Goal: Information Seeking & Learning: Learn about a topic

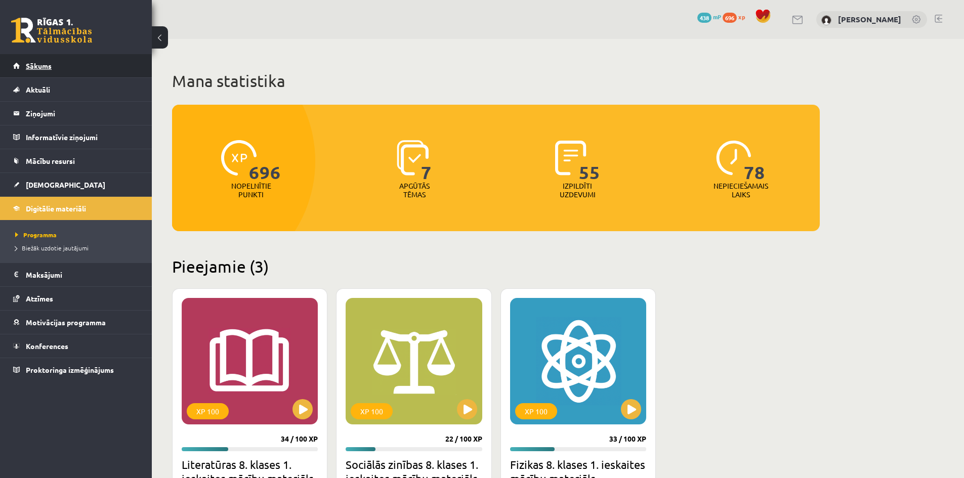
scroll to position [202, 0]
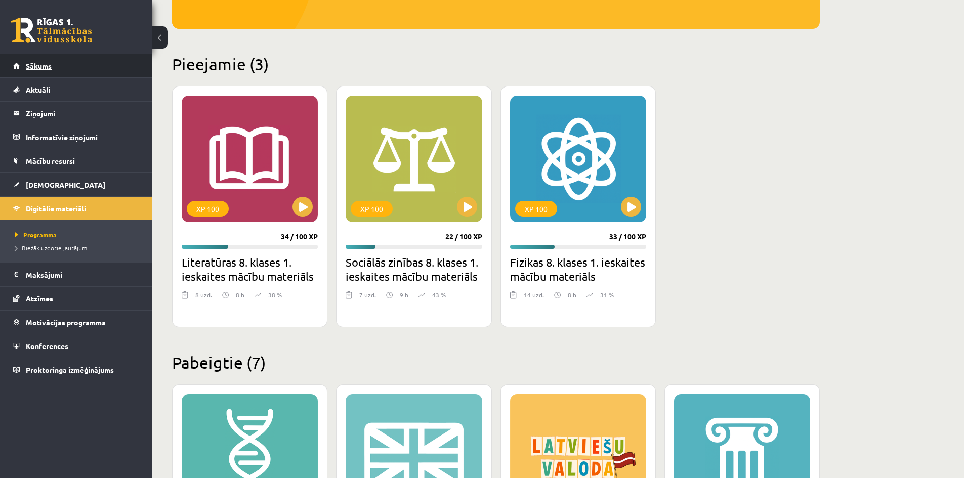
click at [46, 69] on span "Sākums" at bounding box center [39, 65] width 26 height 9
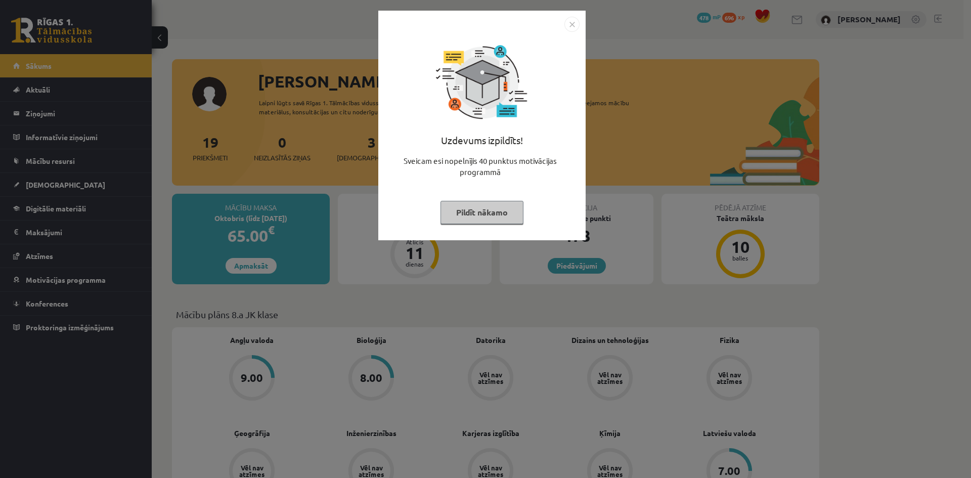
click at [497, 208] on button "Pildīt nākamo" at bounding box center [482, 212] width 83 height 23
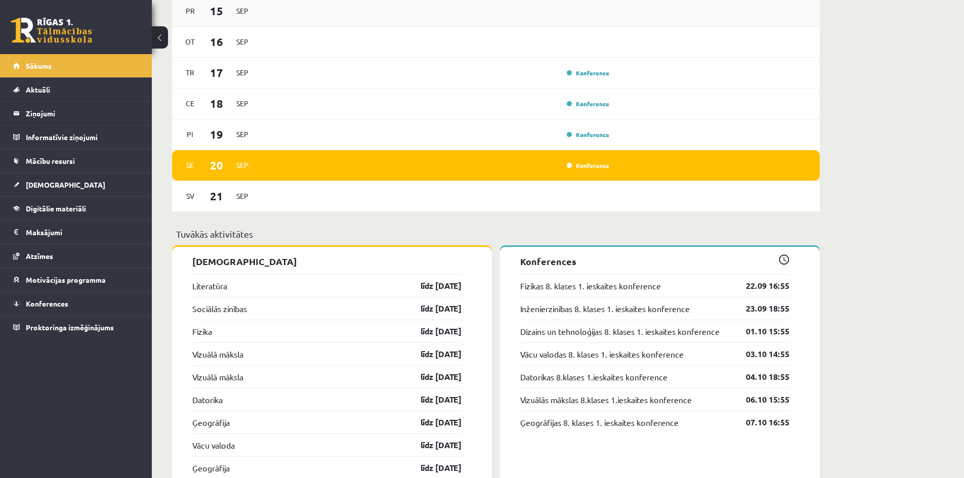
scroll to position [809, 0]
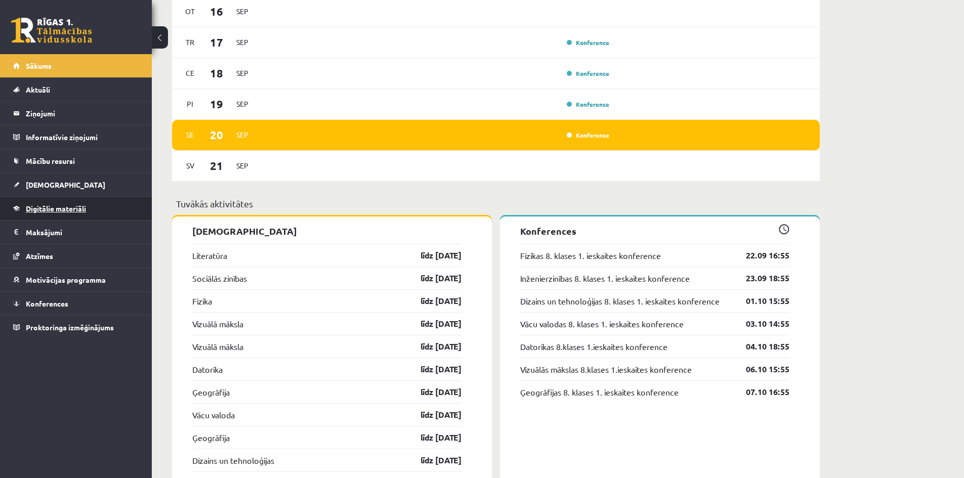
click at [39, 207] on span "Digitālie materiāli" at bounding box center [56, 208] width 60 height 9
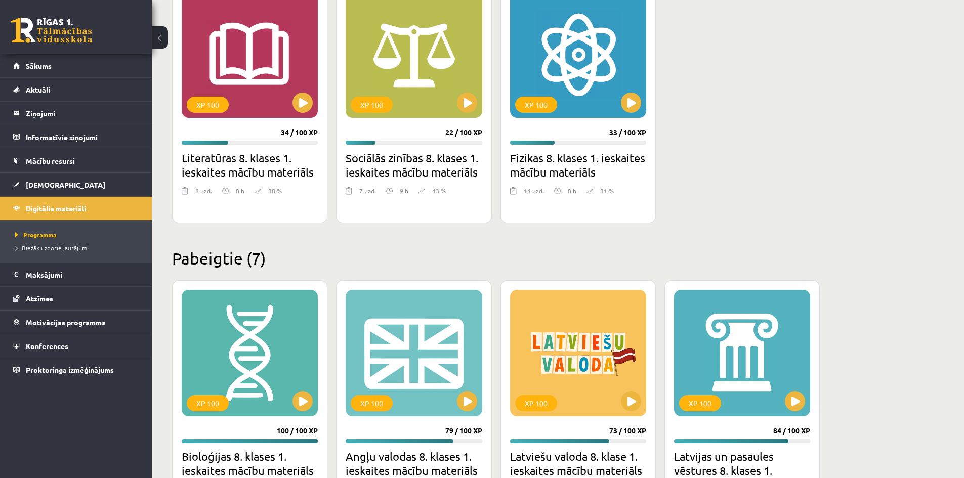
scroll to position [155, 0]
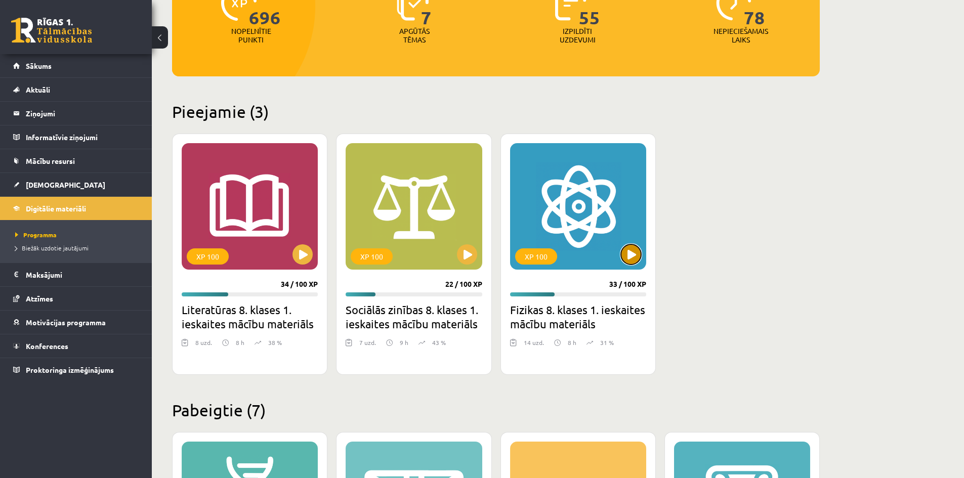
click at [634, 257] on button at bounding box center [631, 254] width 20 height 20
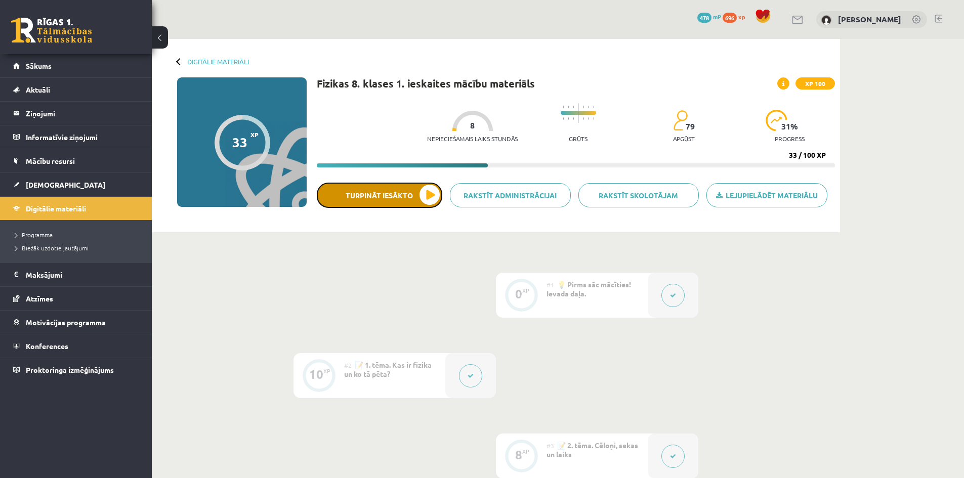
click at [412, 200] on button "Turpināt iesākto" at bounding box center [379, 195] width 125 height 25
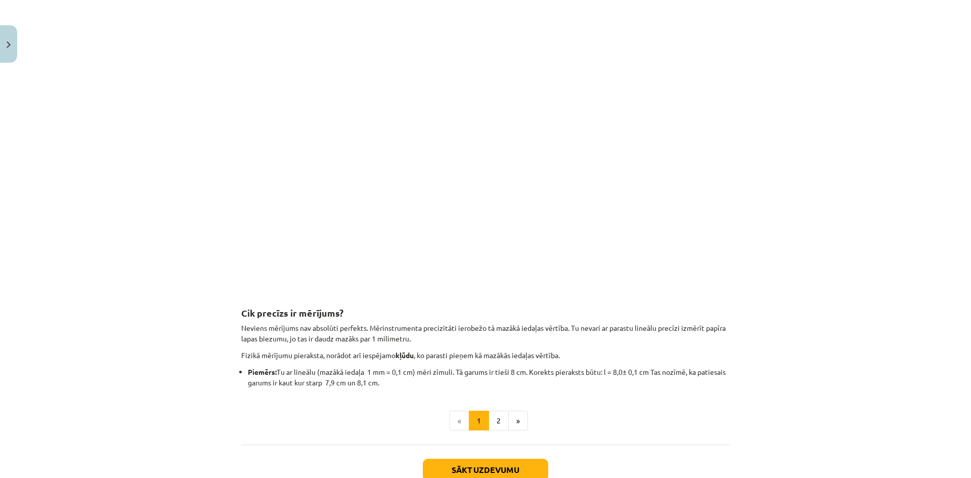
scroll to position [878, 0]
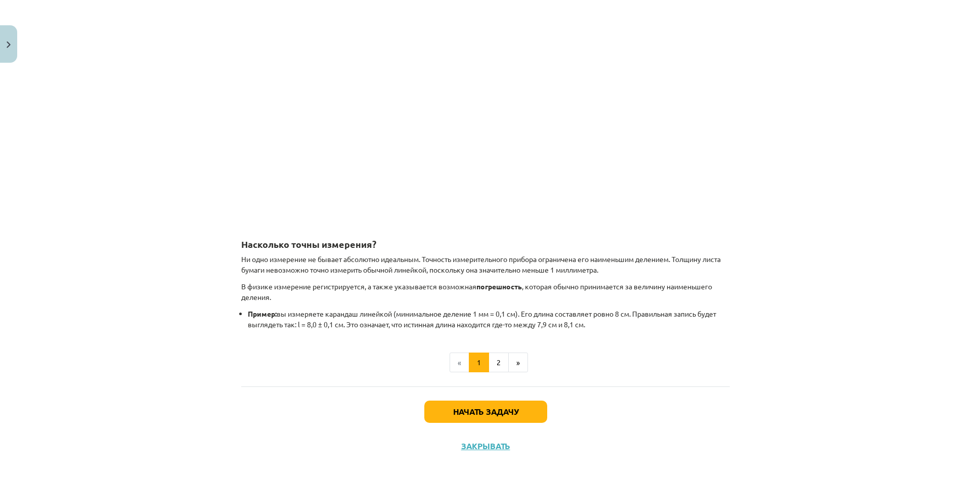
click at [109, 190] on div "Тема исследования: Физика, 8 класс, контрольная работа, учебный материал #5 📝 Т…" at bounding box center [485, 239] width 971 height 478
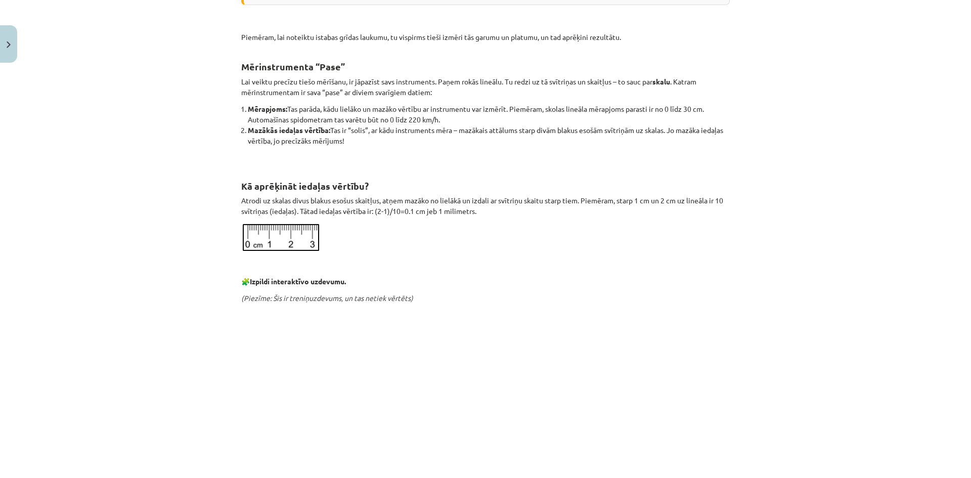
scroll to position [372, 0]
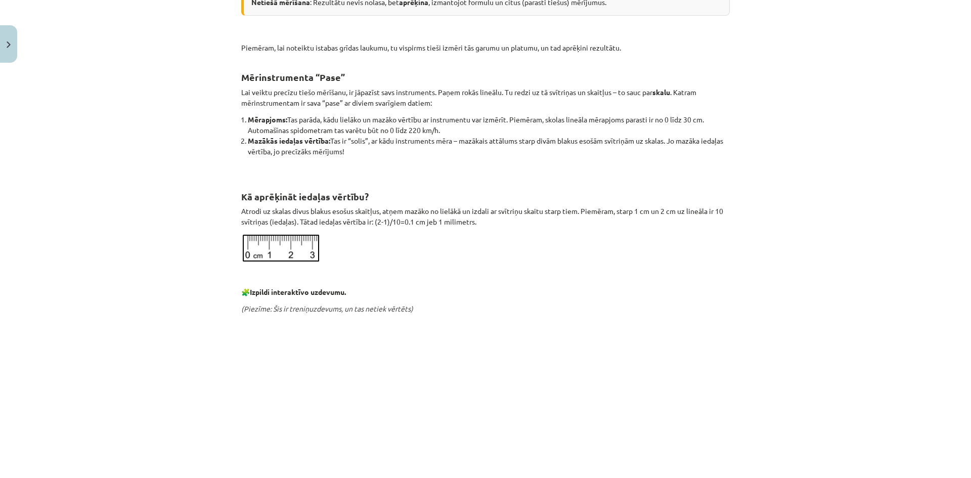
drag, startPoint x: 250, startPoint y: 167, endPoint x: 242, endPoint y: 170, distance: 8.6
click at [249, 167] on p at bounding box center [485, 167] width 489 height 11
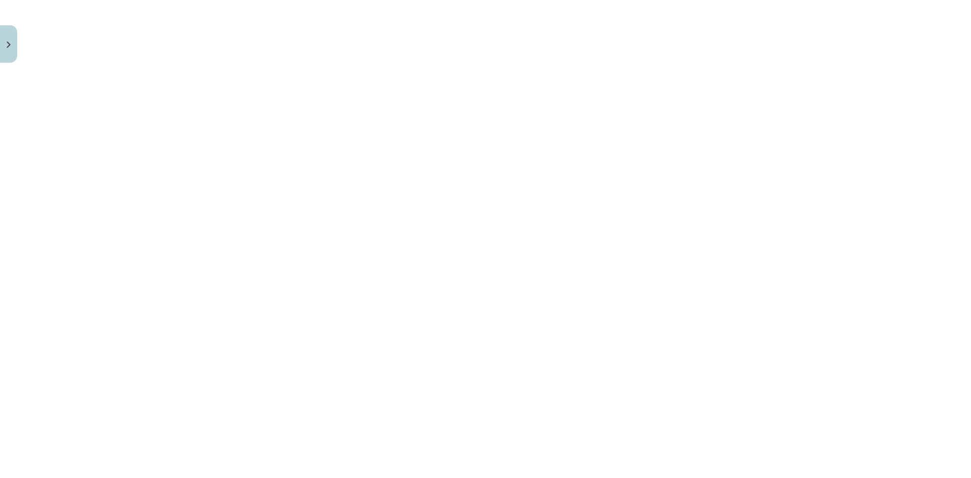
scroll to position [726, 0]
click at [843, 286] on div "Mācību tēma: Fizikas 8. klases 1. ieskaites mācību materiāls #5 📝 4. tēma. Tieš…" at bounding box center [485, 239] width 971 height 478
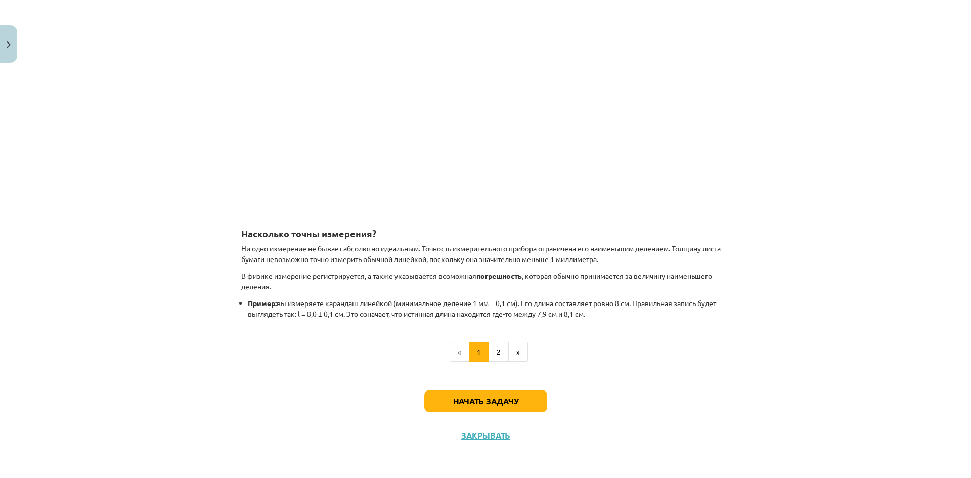
scroll to position [1053, 0]
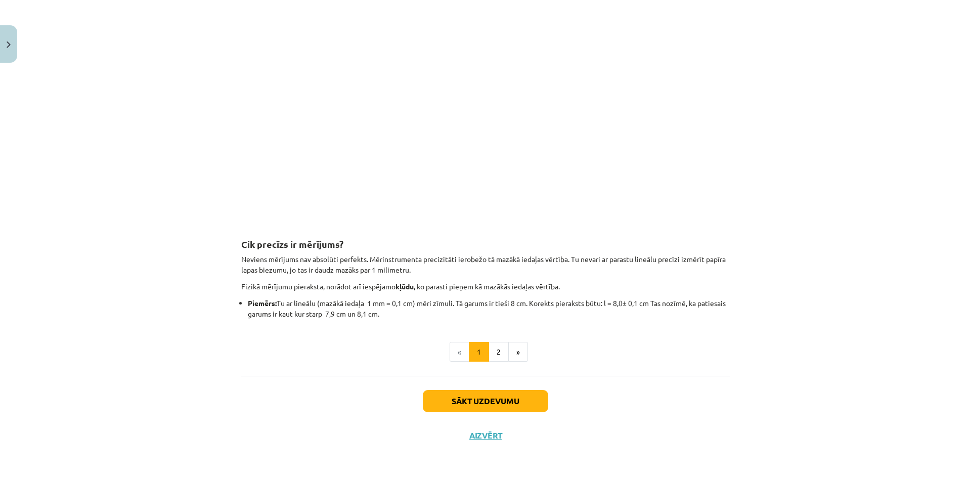
click at [111, 180] on div "Mācību tēma: Fizikas 8. klases 1. ieskaites mācību materiāls #5 📝 4. tēma. Tieš…" at bounding box center [485, 239] width 971 height 478
click at [497, 355] on button "2" at bounding box center [499, 352] width 20 height 20
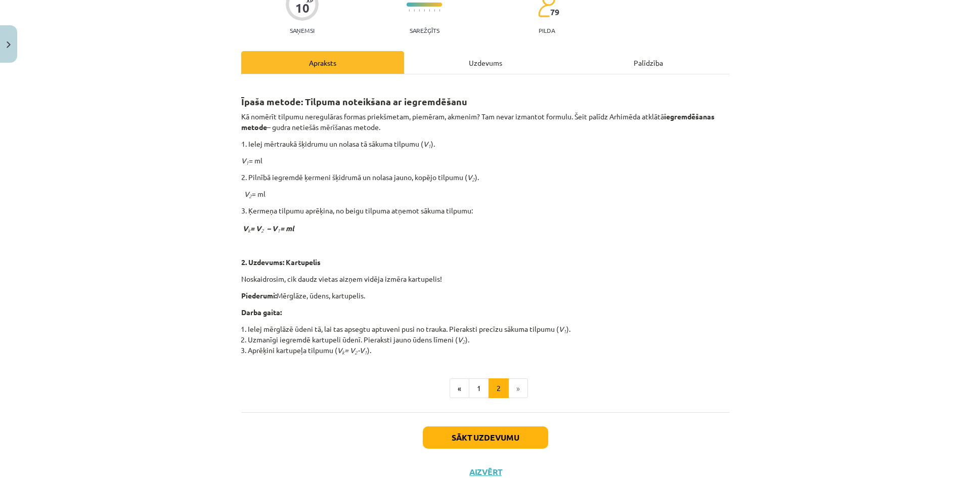
scroll to position [101, 0]
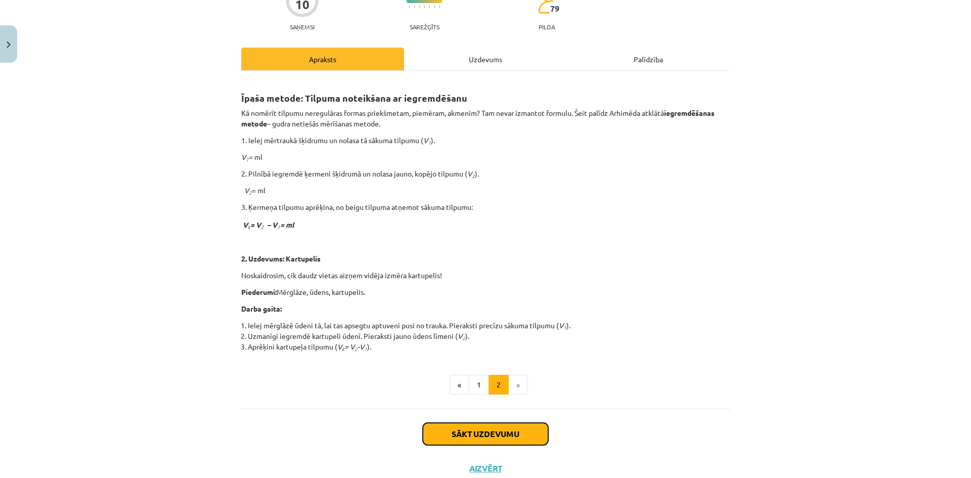
click at [472, 433] on button "Sākt uzdevumu" at bounding box center [485, 434] width 125 height 22
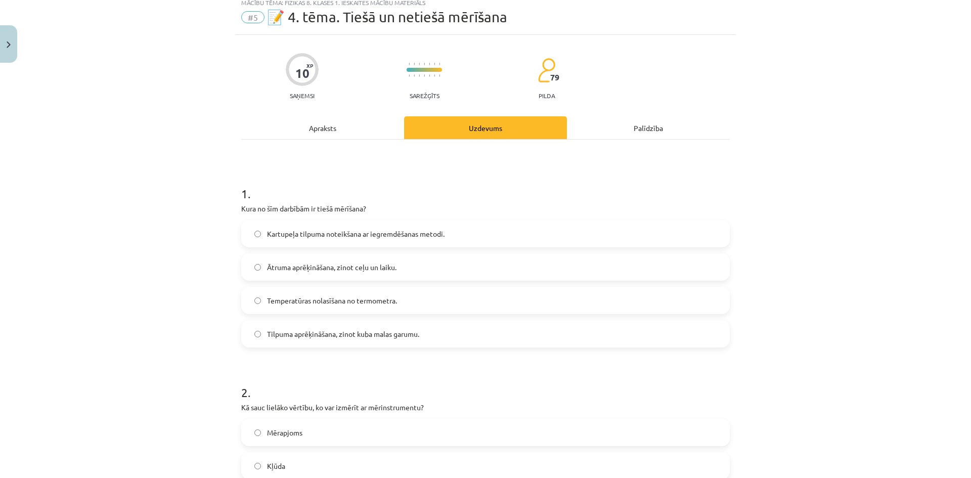
scroll to position [25, 0]
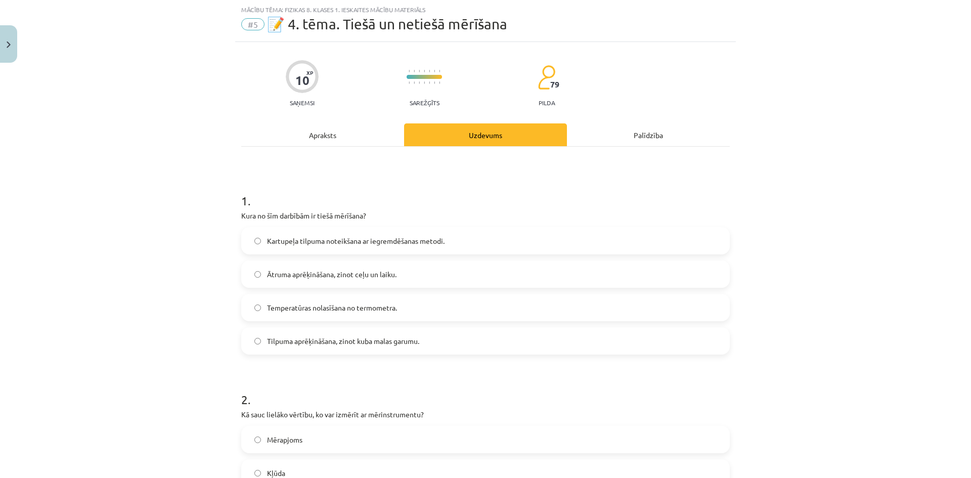
click at [410, 310] on label "Temperatūras nolasīšana no termometra." at bounding box center [485, 307] width 487 height 25
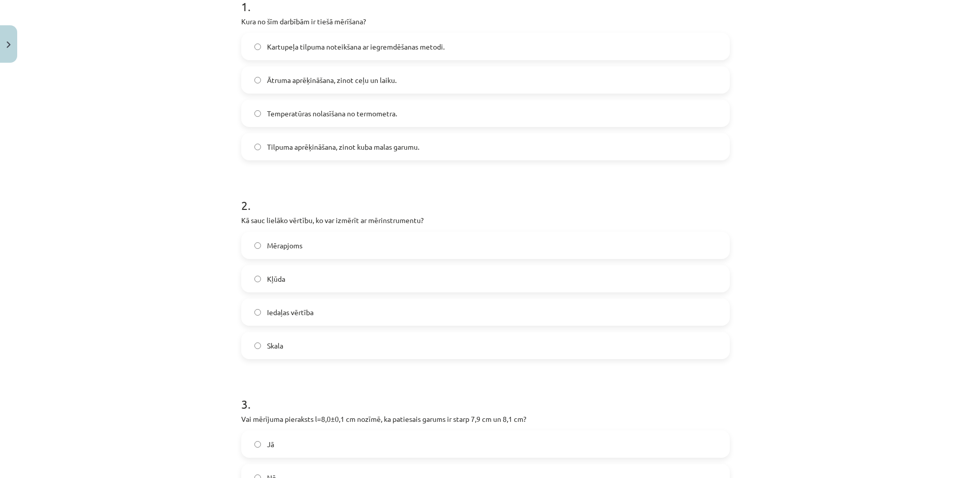
scroll to position [228, 0]
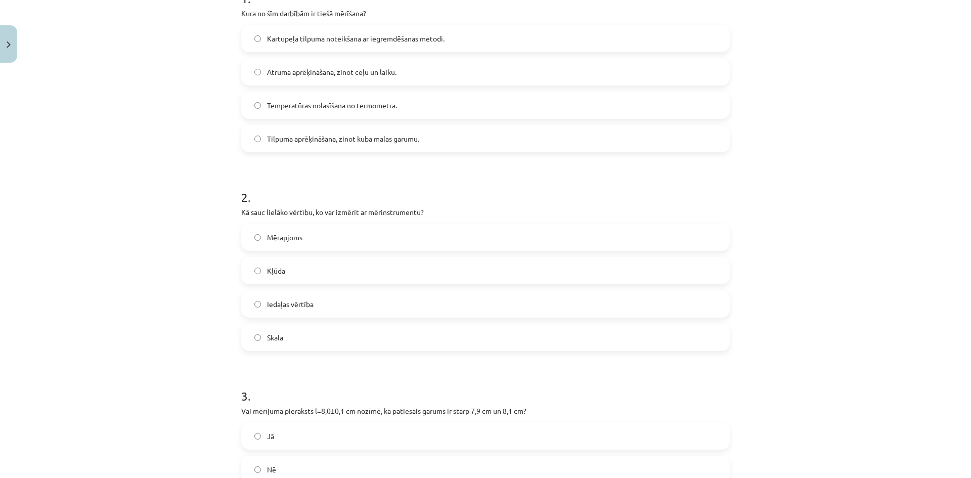
click at [365, 234] on label "Mērapjoms" at bounding box center [485, 237] width 487 height 25
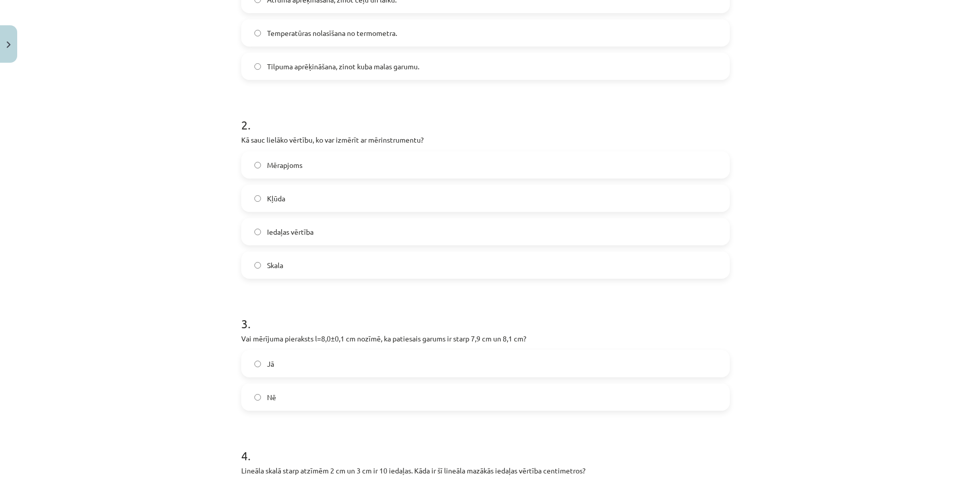
scroll to position [430, 0]
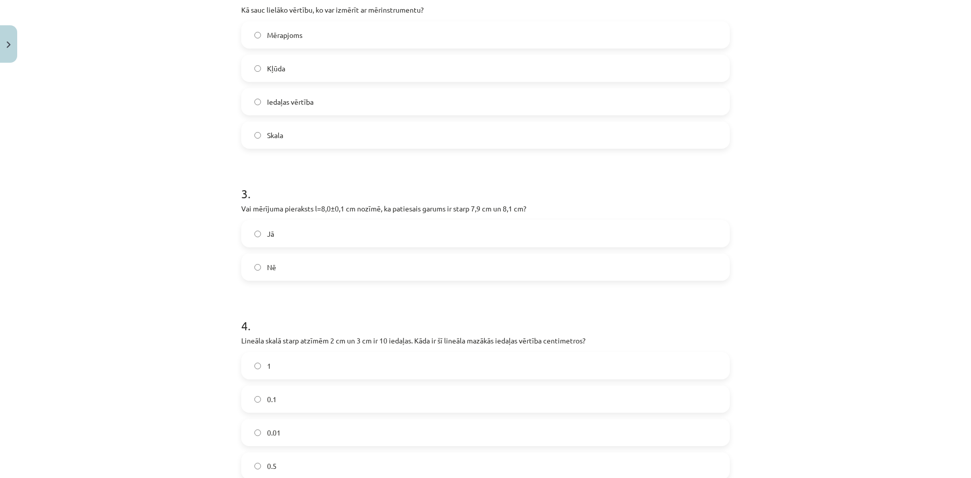
click at [371, 237] on label "Jā" at bounding box center [485, 233] width 487 height 25
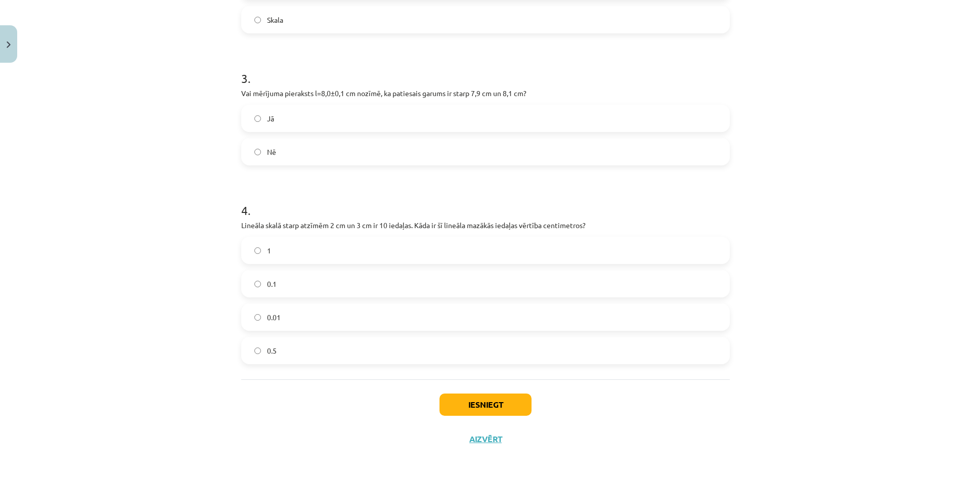
scroll to position [549, 0]
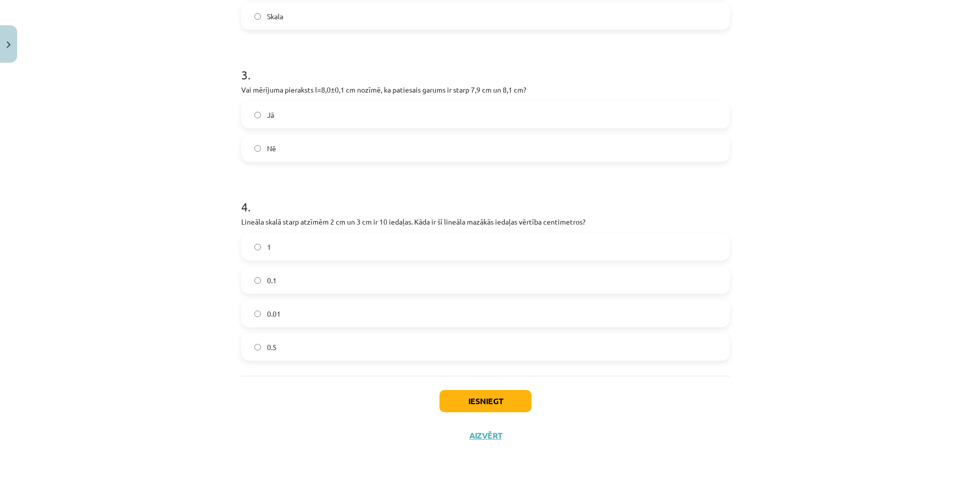
click at [280, 278] on label "0.1" at bounding box center [485, 280] width 487 height 25
click at [481, 399] on button "Iesniegt" at bounding box center [486, 401] width 92 height 22
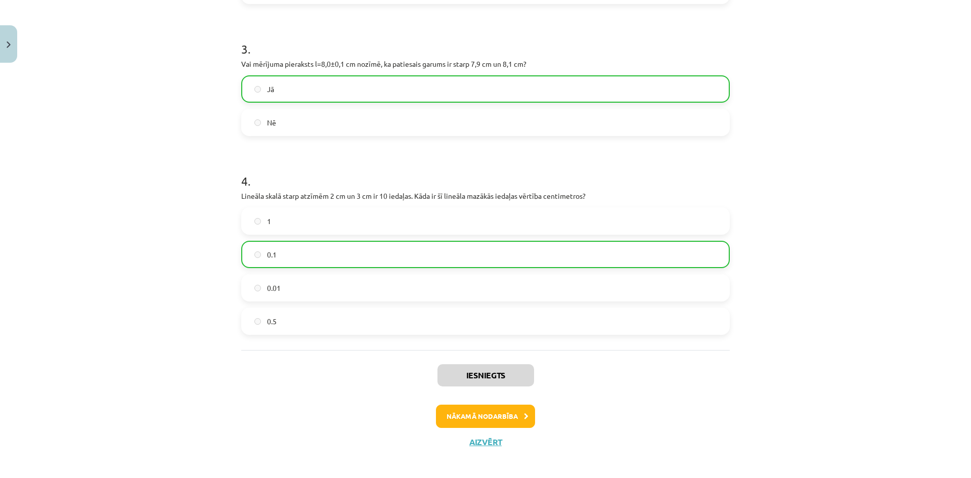
scroll to position [581, 0]
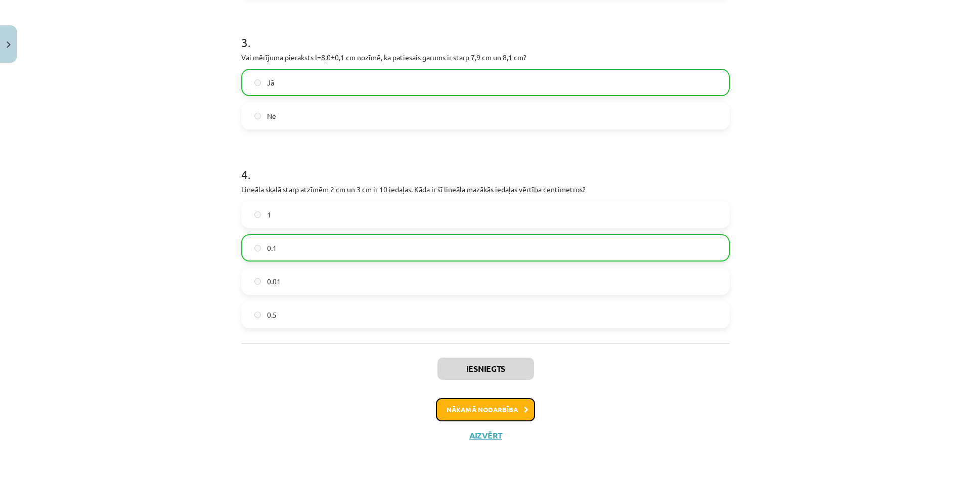
click at [508, 411] on button "Nākamā nodarbība" at bounding box center [485, 409] width 99 height 23
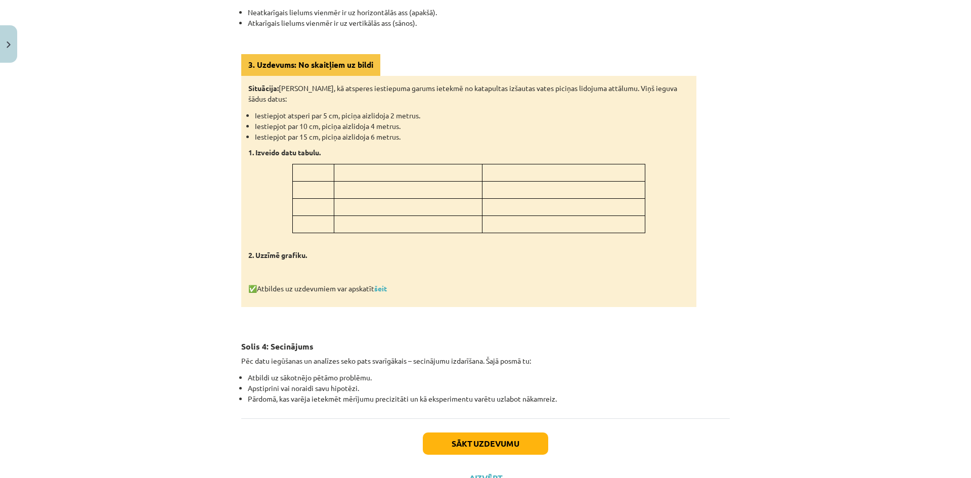
scroll to position [1077, 0]
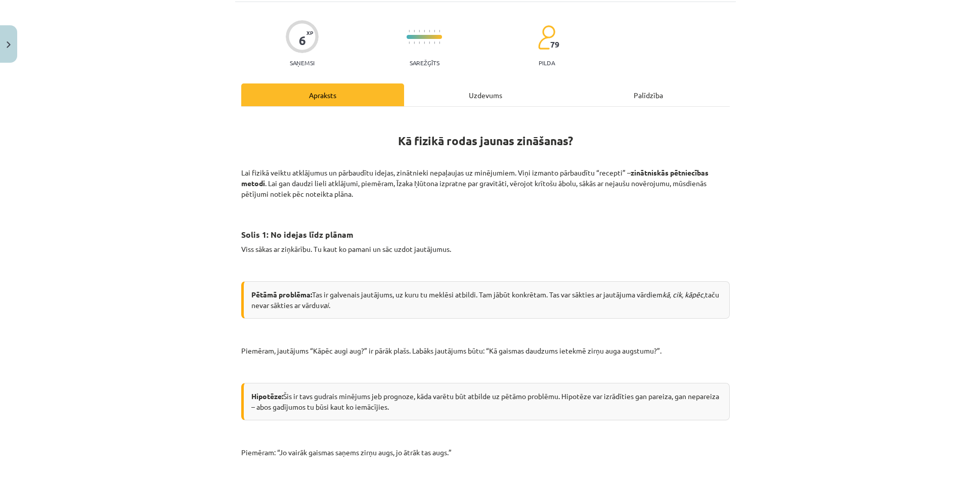
click at [483, 94] on div "Uzdevums" at bounding box center [485, 94] width 163 height 23
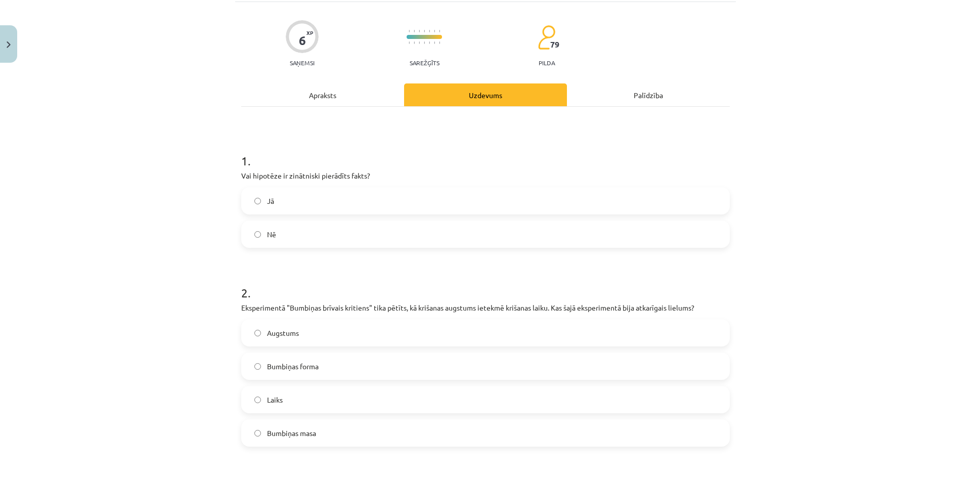
scroll to position [25, 0]
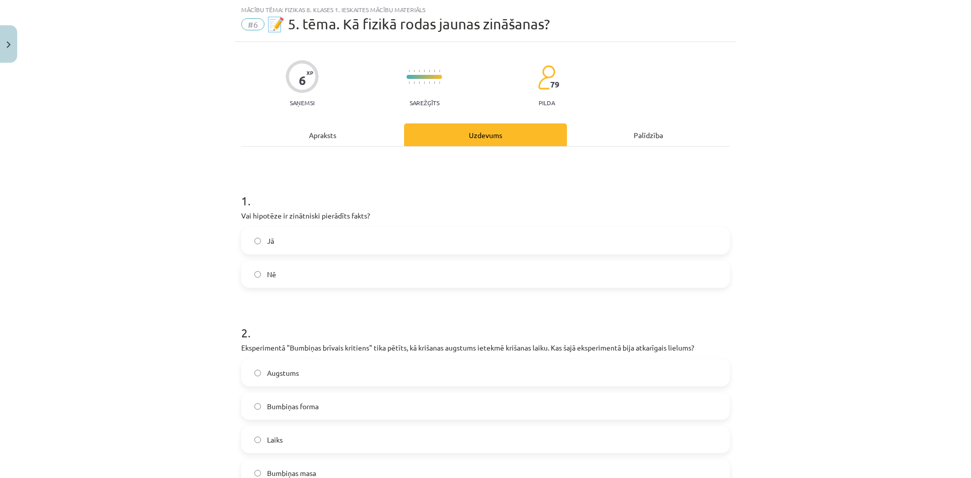
click at [311, 138] on div "Apraksts" at bounding box center [322, 134] width 163 height 23
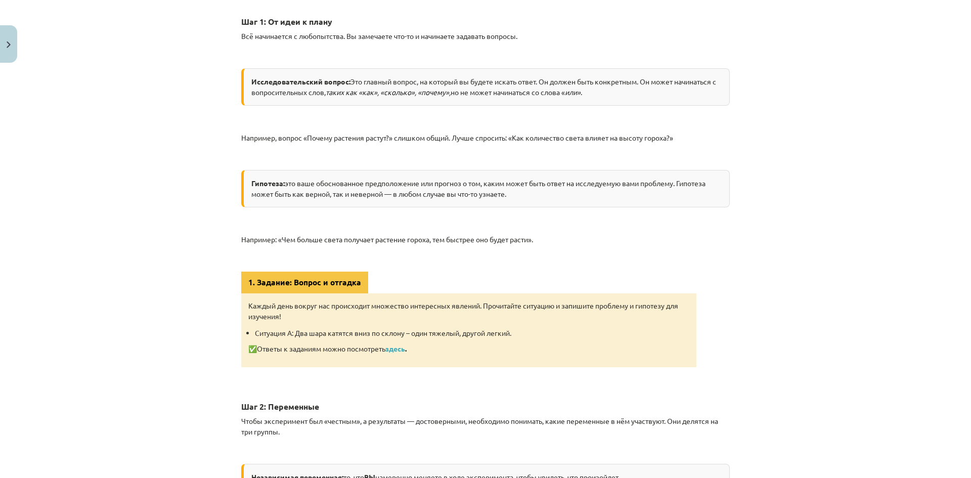
scroll to position [329, 0]
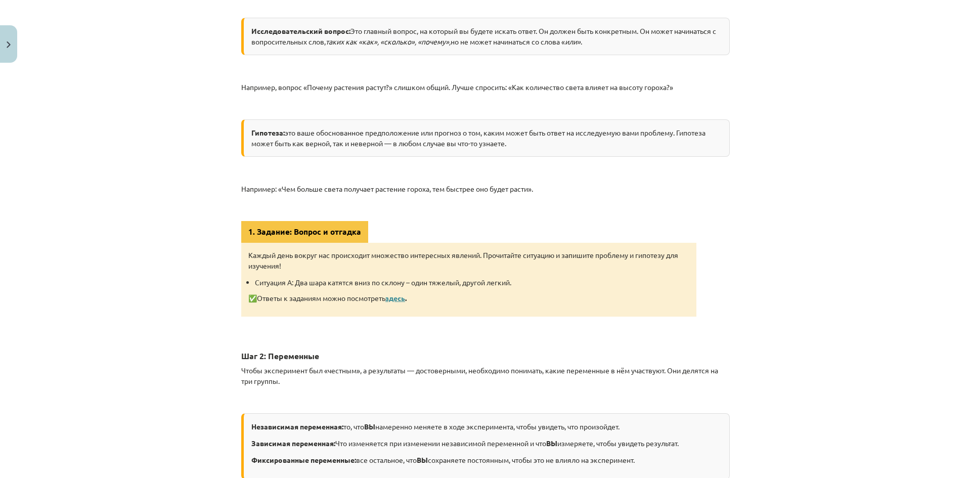
click at [400, 296] on font "здесь" at bounding box center [395, 297] width 20 height 9
click at [709, 189] on p "Например: «Чем больше света получает растение гороха, тем быстрее оно будет рас…" at bounding box center [485, 189] width 489 height 11
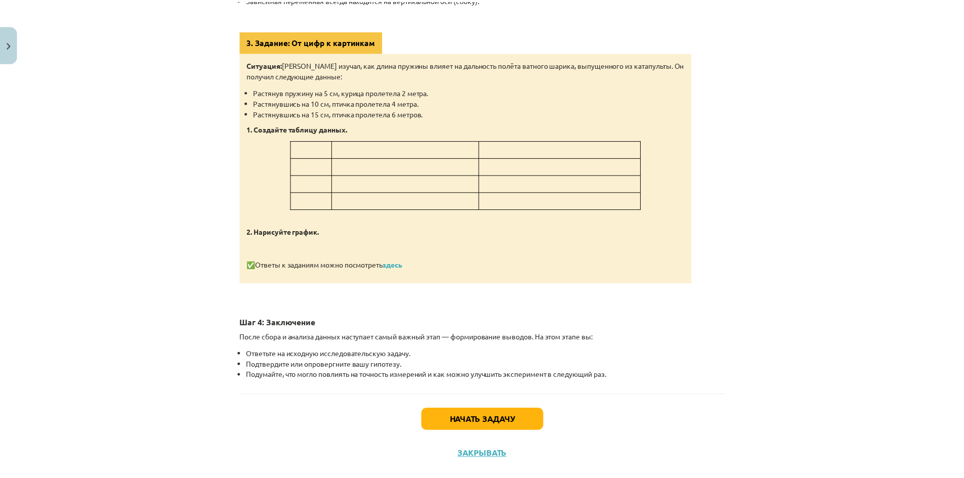
scroll to position [1098, 0]
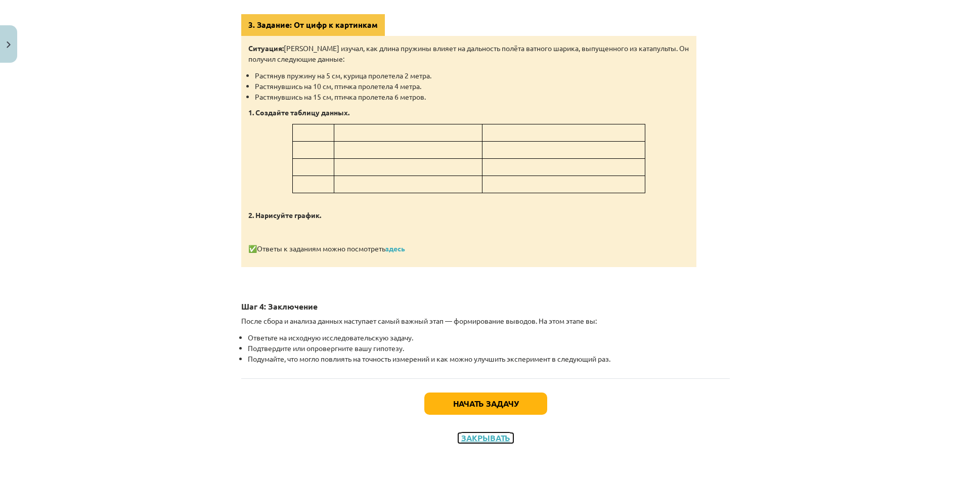
click at [482, 433] on font "Закрывать" at bounding box center [485, 437] width 49 height 11
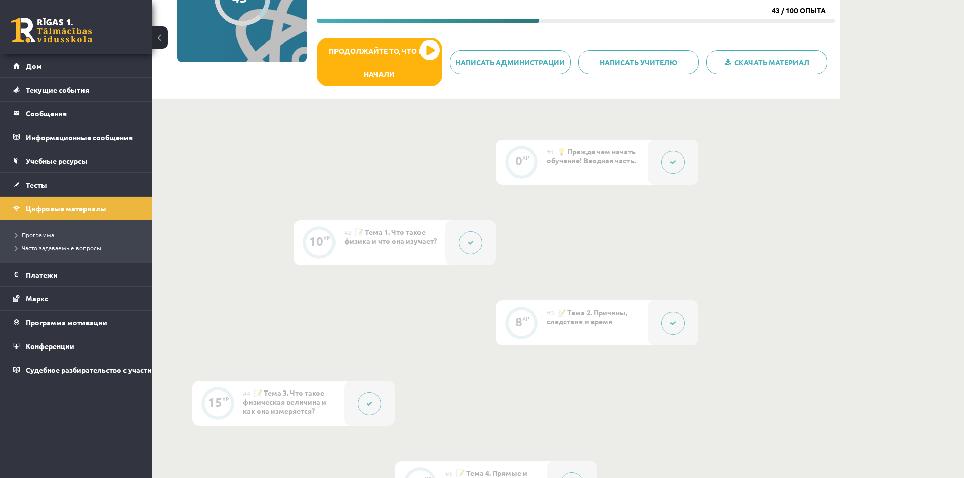
scroll to position [0, 0]
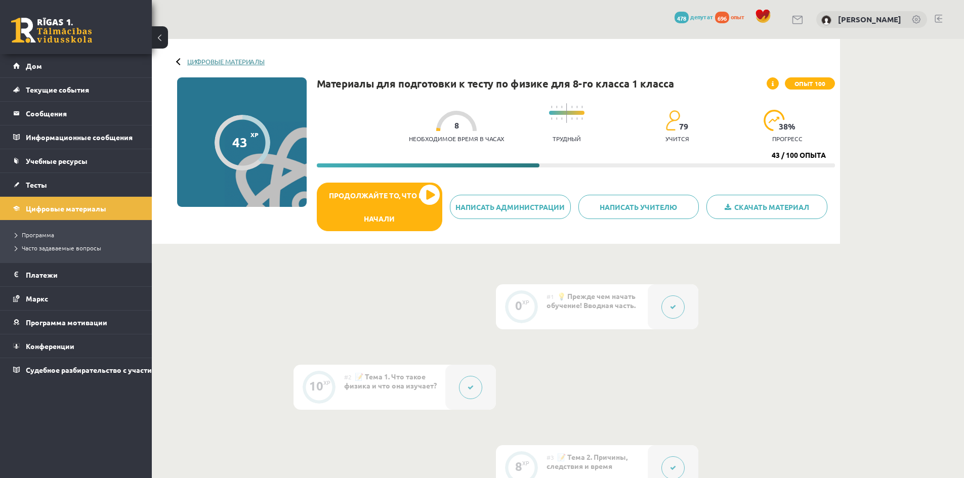
click at [197, 59] on font "Цифровые материалы" at bounding box center [225, 61] width 77 height 9
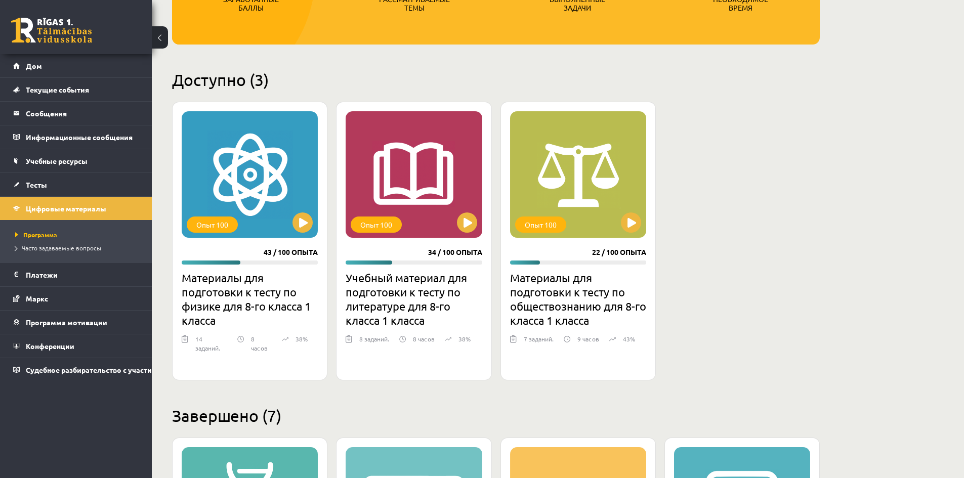
scroll to position [202, 0]
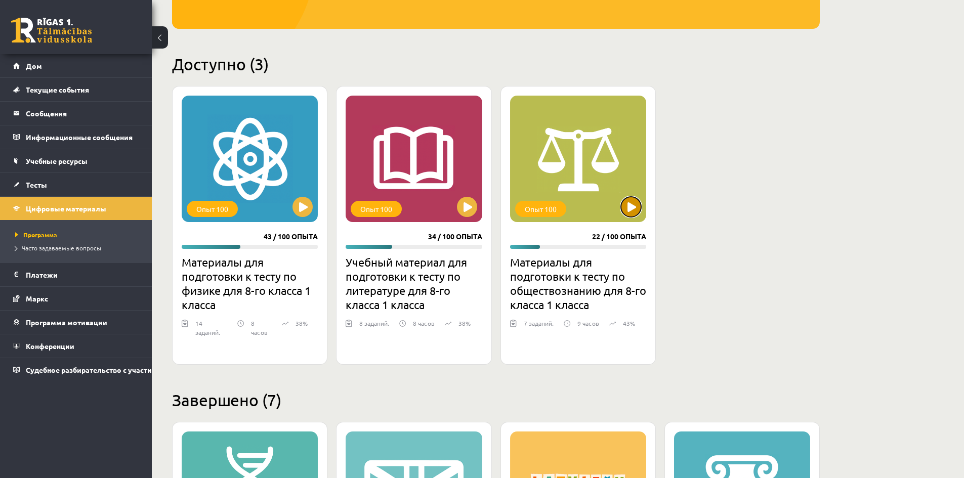
click at [635, 213] on button at bounding box center [631, 207] width 20 height 20
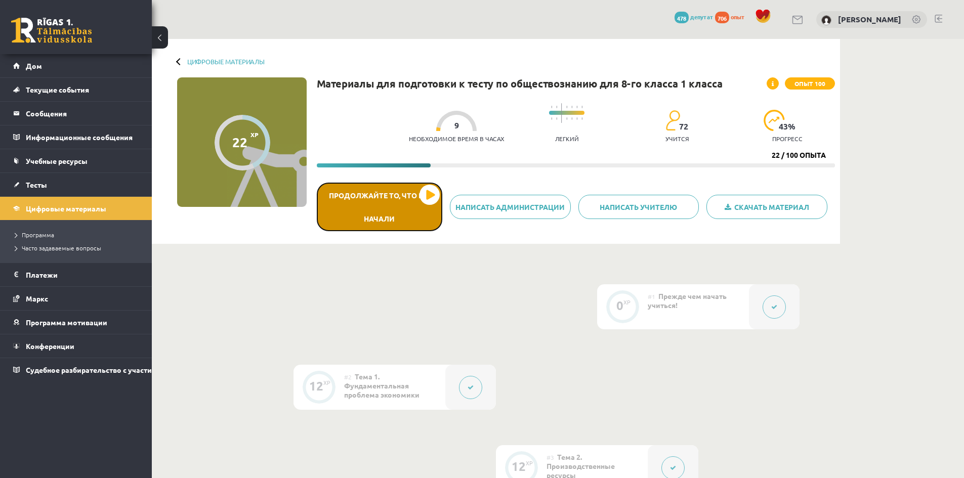
click at [428, 201] on button "Продолжайте то, что вы начали" at bounding box center [379, 207] width 125 height 49
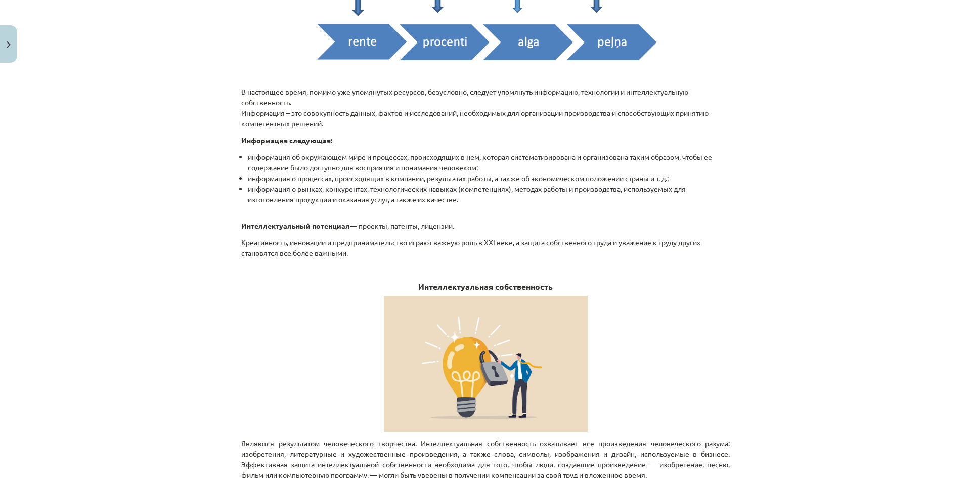
scroll to position [490, 0]
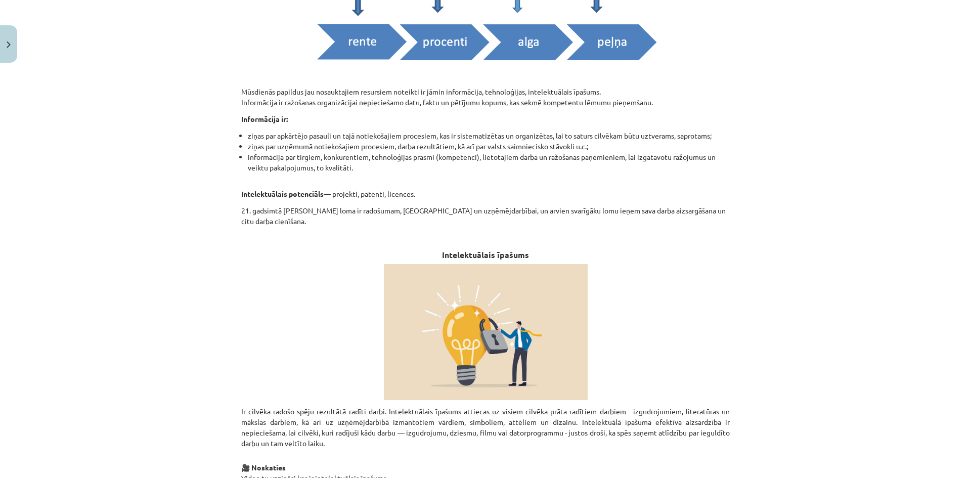
click at [194, 181] on div "Mācību tēma: Sociālās zinības 8. klases 1. ieskaites mācību materiāls #4 3. tēm…" at bounding box center [485, 239] width 971 height 478
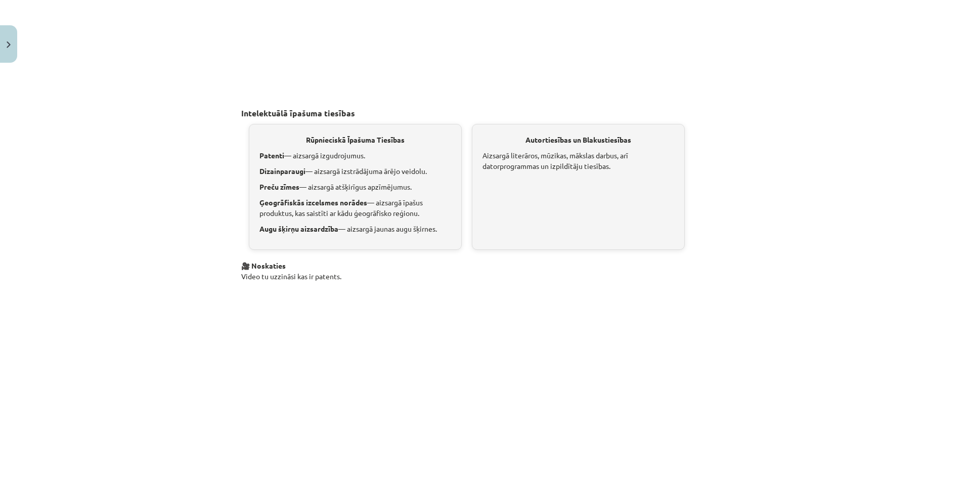
scroll to position [1036, 0]
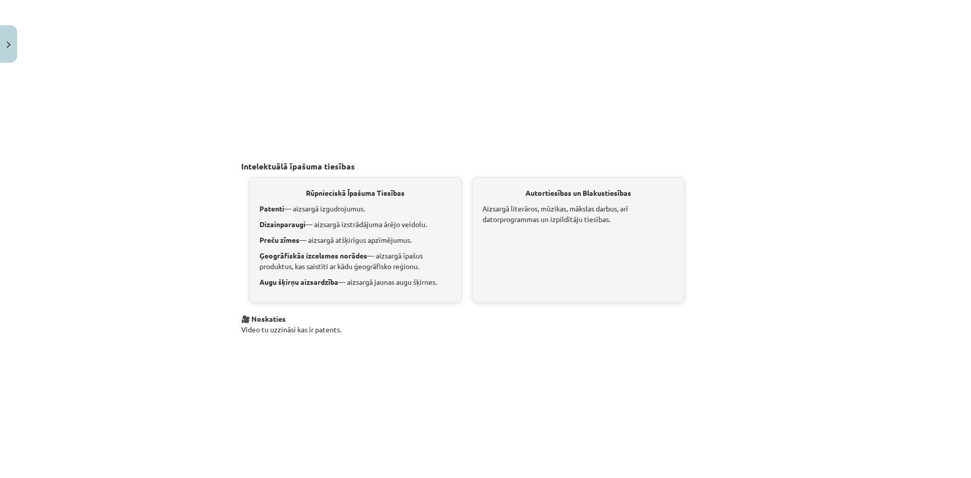
click at [220, 196] on div "Mācību tēma: Sociālās zinības 8. klases 1. ieskaites mācību materiāls #4 3. tēm…" at bounding box center [485, 239] width 971 height 478
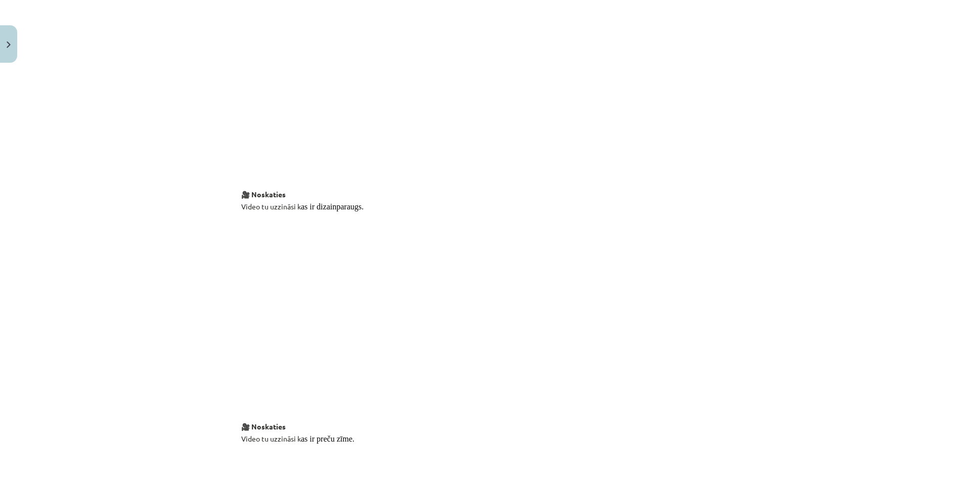
scroll to position [1440, 0]
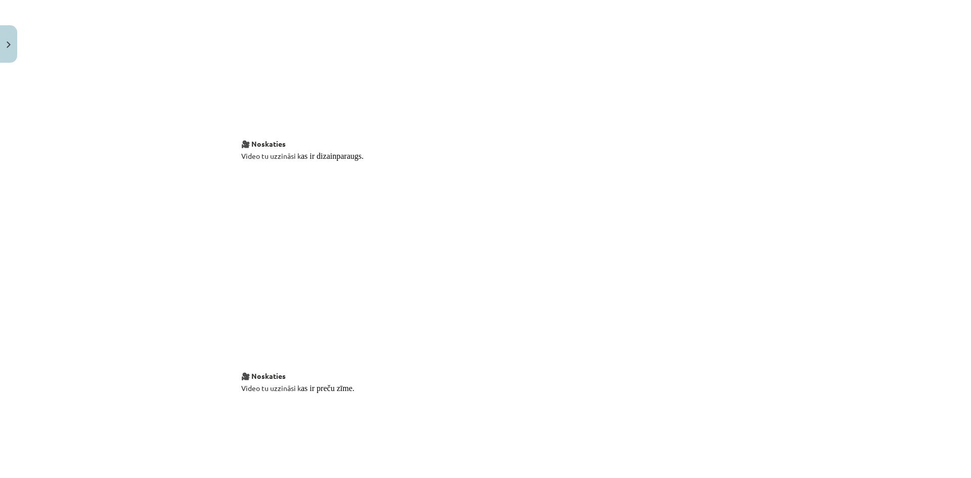
click at [231, 244] on div "Mācību tēma: Sociālās zinības 8. klases 1. ieskaites mācību materiāls #4 3. tēm…" at bounding box center [485, 239] width 971 height 478
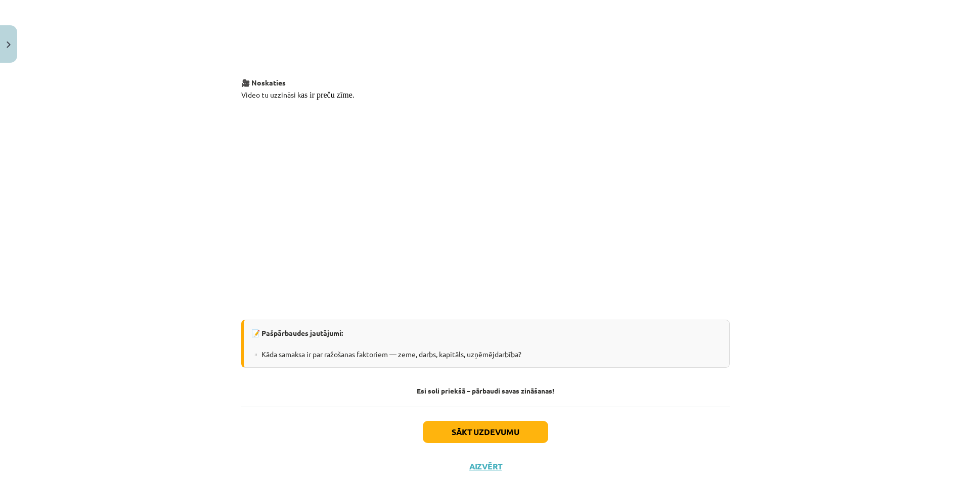
scroll to position [1745, 0]
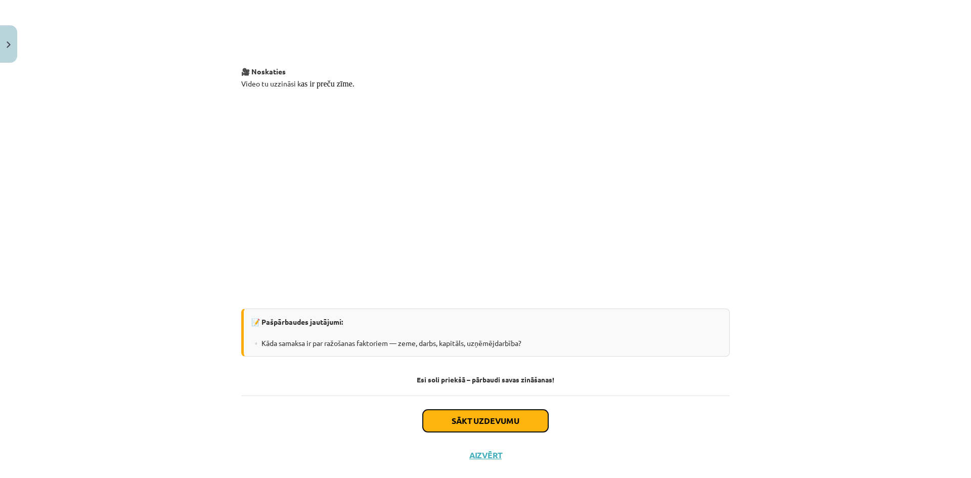
click at [466, 411] on button "Sākt uzdevumu" at bounding box center [485, 421] width 125 height 22
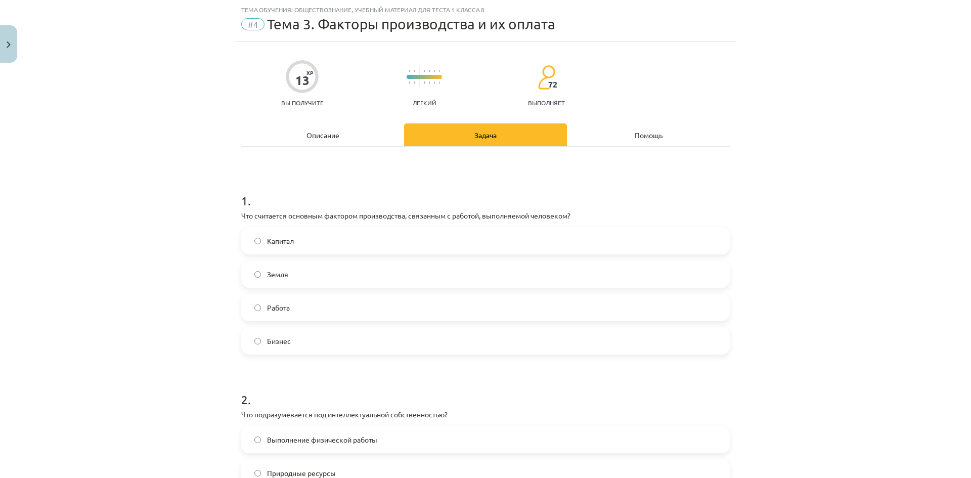
scroll to position [76, 0]
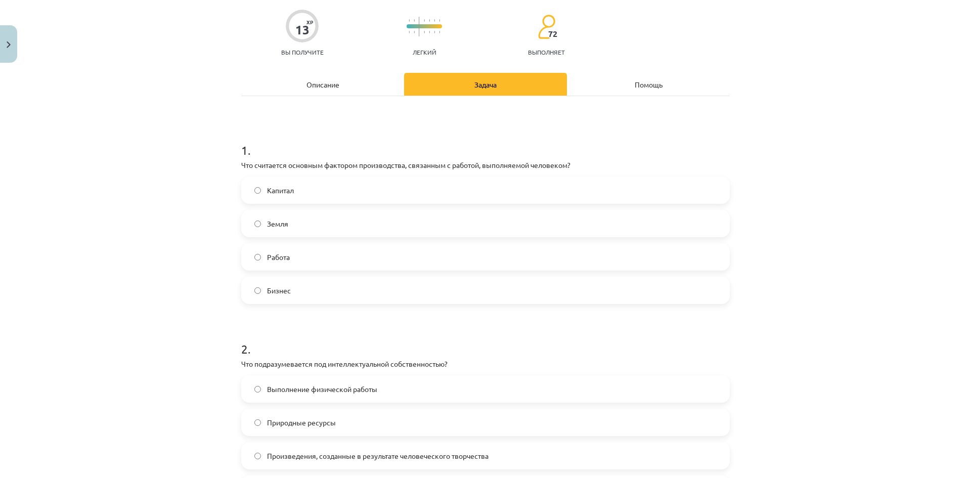
click at [278, 252] on font "Работа" at bounding box center [278, 256] width 23 height 9
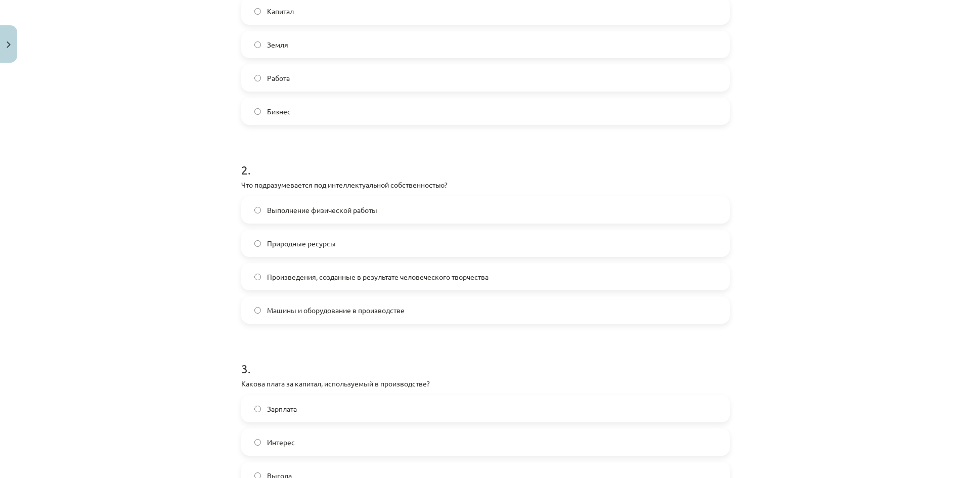
scroll to position [278, 0]
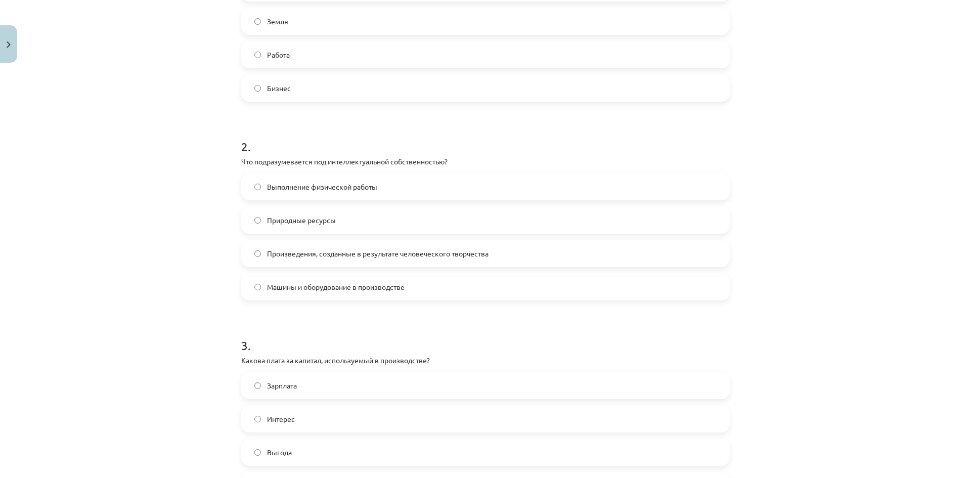
click at [410, 252] on font "Произведения, созданные в результате человеческого творчества" at bounding box center [378, 253] width 222 height 9
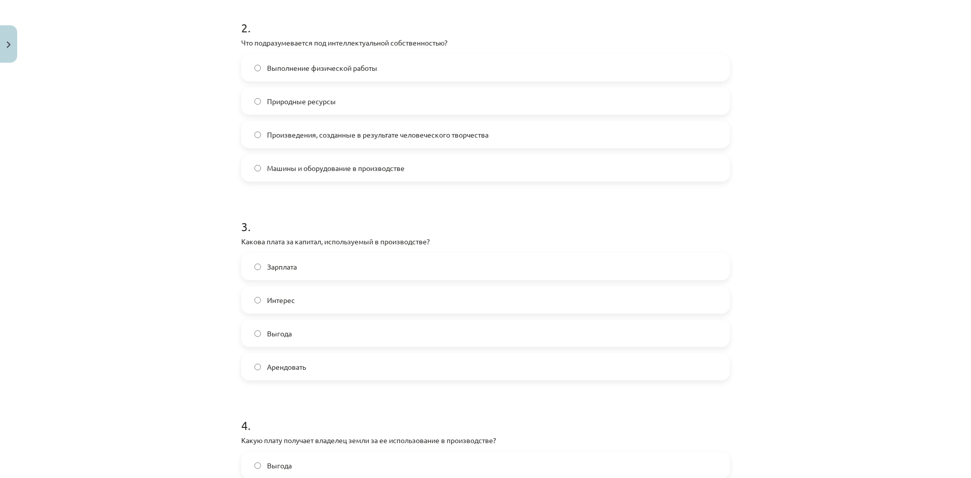
scroll to position [379, 0]
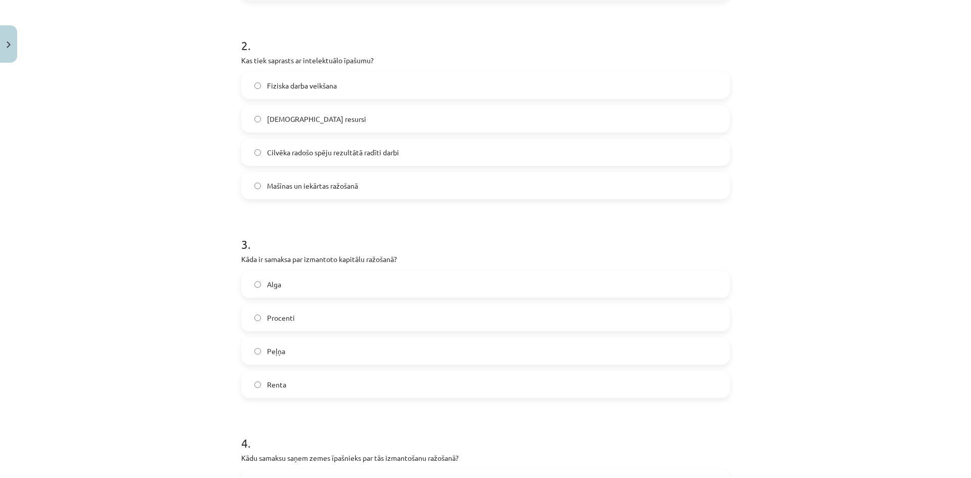
click at [289, 318] on span "Procenti" at bounding box center [281, 318] width 28 height 11
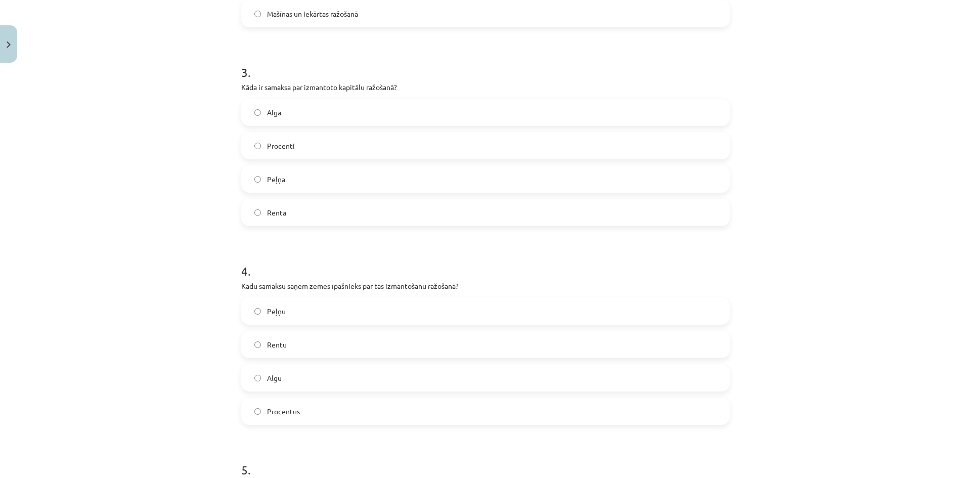
scroll to position [582, 0]
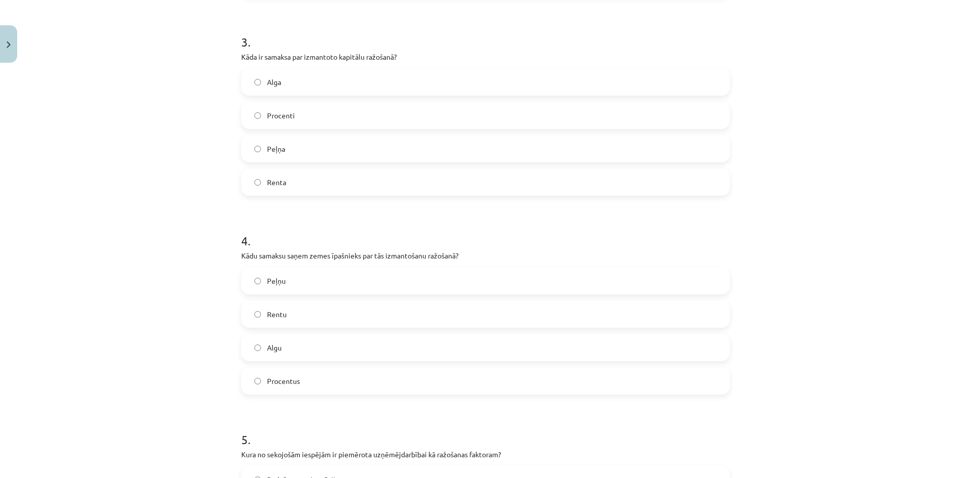
click at [306, 314] on label "Rentu" at bounding box center [485, 313] width 487 height 25
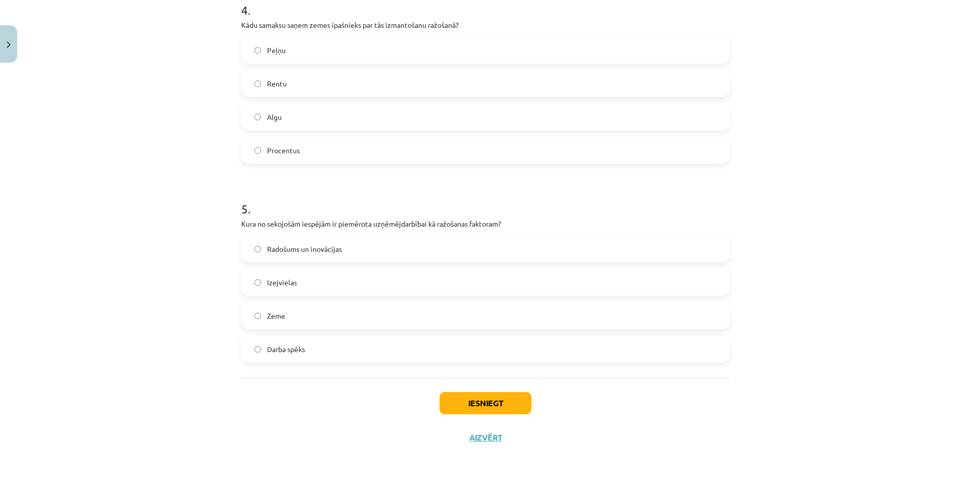
scroll to position [814, 0]
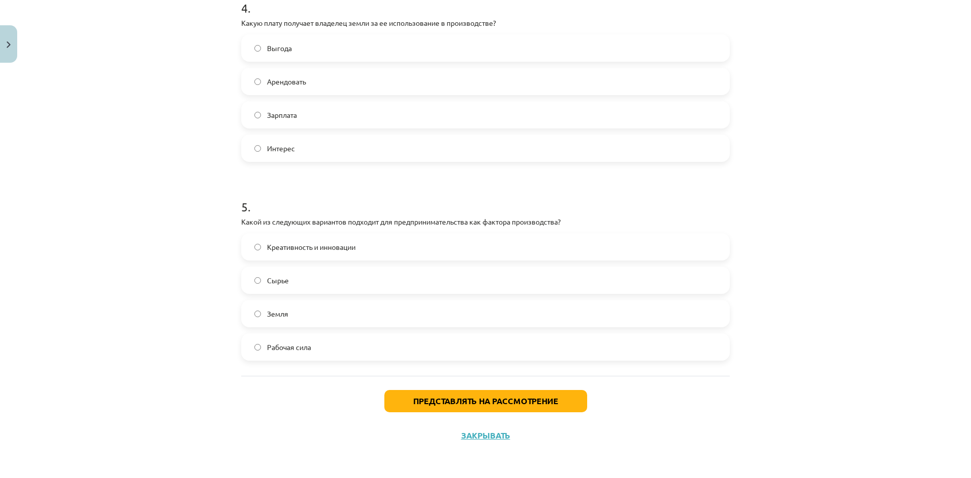
click at [435, 241] on label "Креативность и инновации" at bounding box center [485, 246] width 487 height 25
click at [434, 402] on font "Представлять на рассмотрение" at bounding box center [485, 401] width 145 height 11
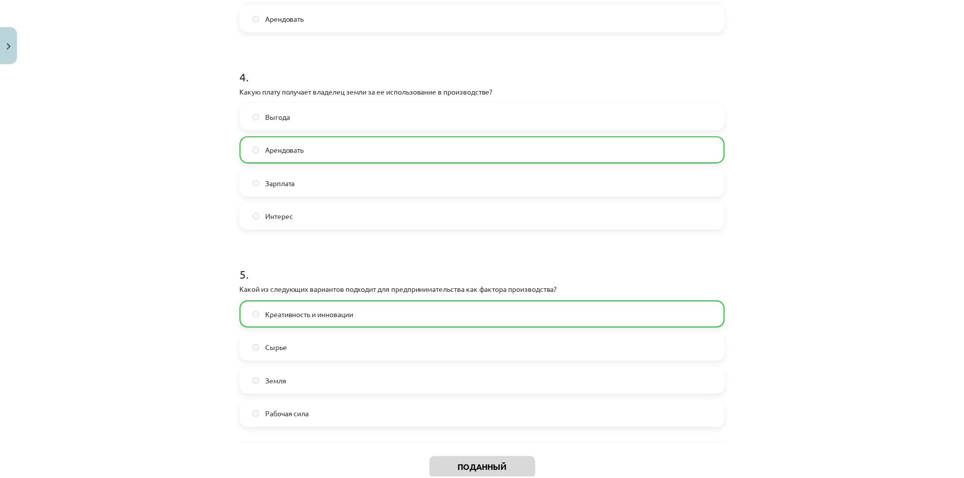
scroll to position [847, 0]
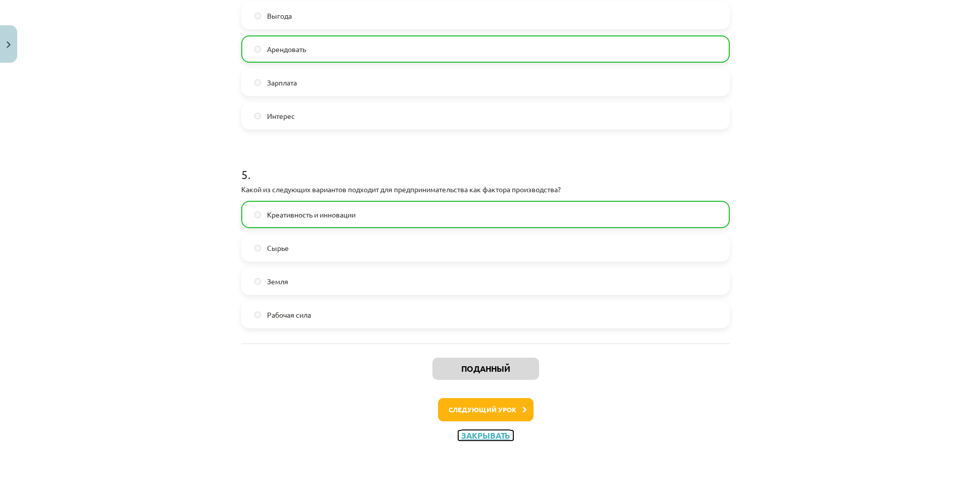
click at [499, 440] on font "Закрывать" at bounding box center [485, 435] width 49 height 11
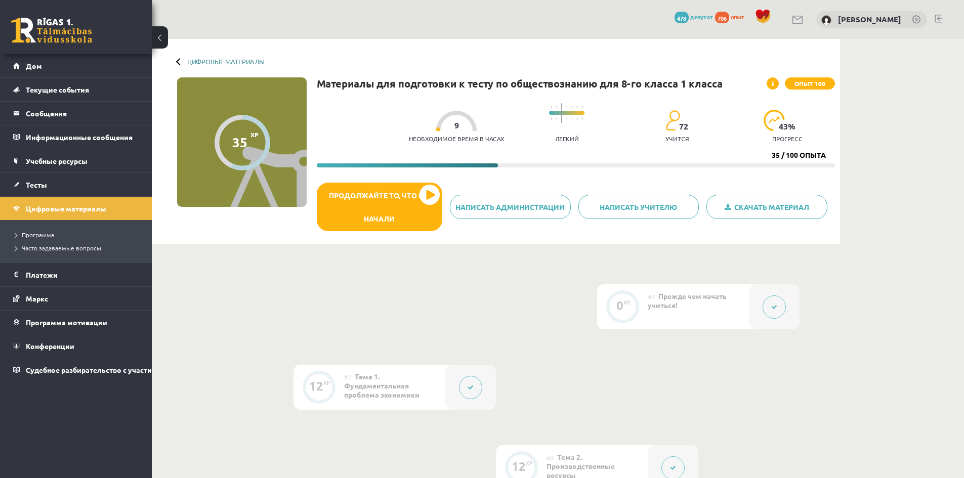
click at [222, 64] on font "Цифровые материалы" at bounding box center [225, 61] width 77 height 9
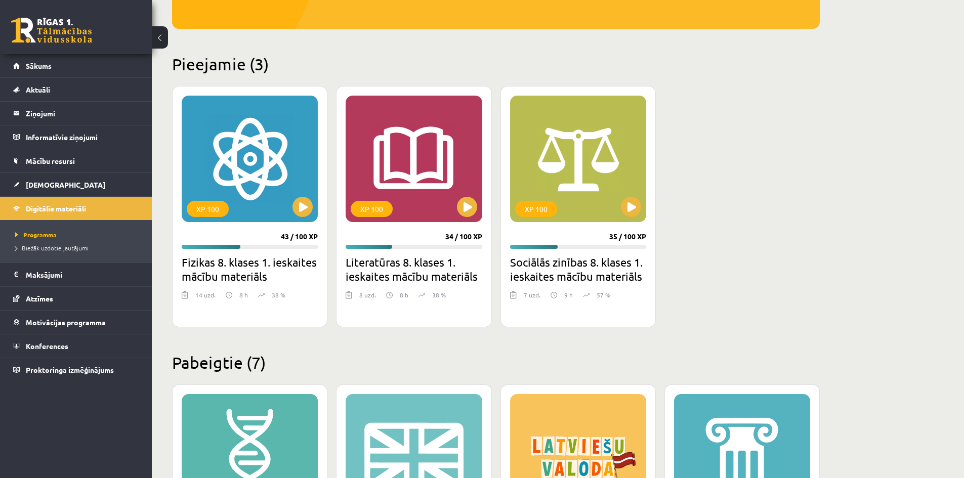
scroll to position [152, 0]
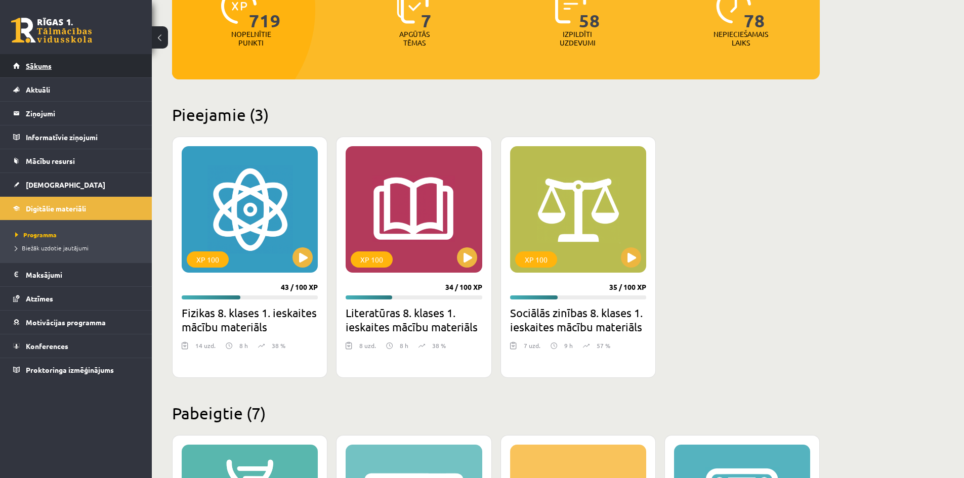
click at [28, 66] on span "Sākums" at bounding box center [39, 65] width 26 height 9
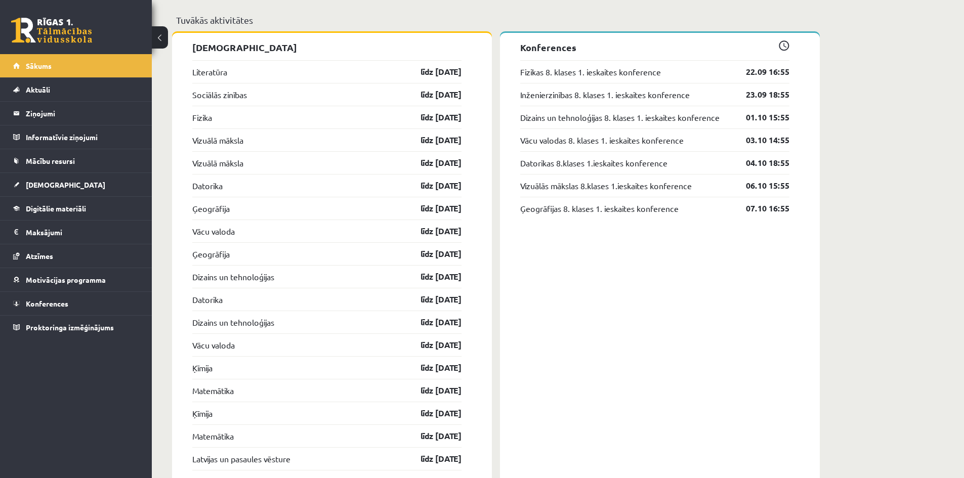
scroll to position [1012, 0]
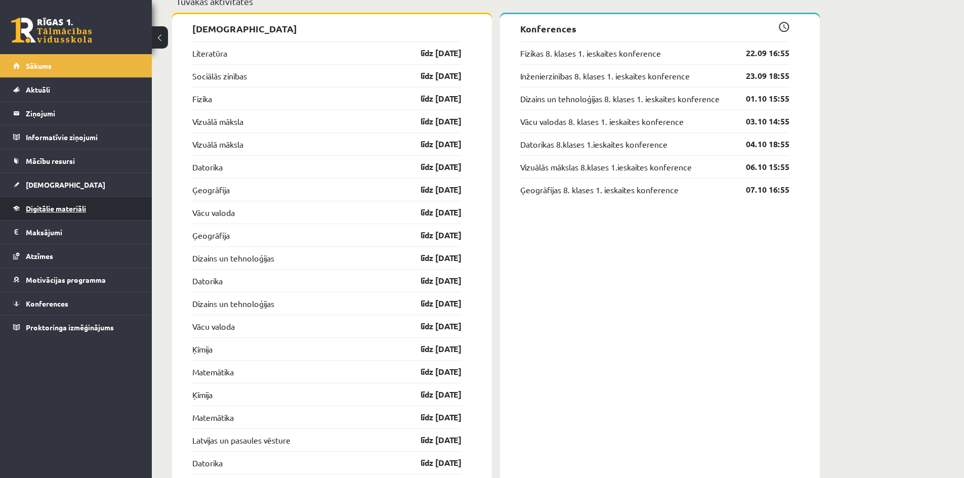
click at [41, 208] on span "Digitālie materiāli" at bounding box center [56, 208] width 60 height 9
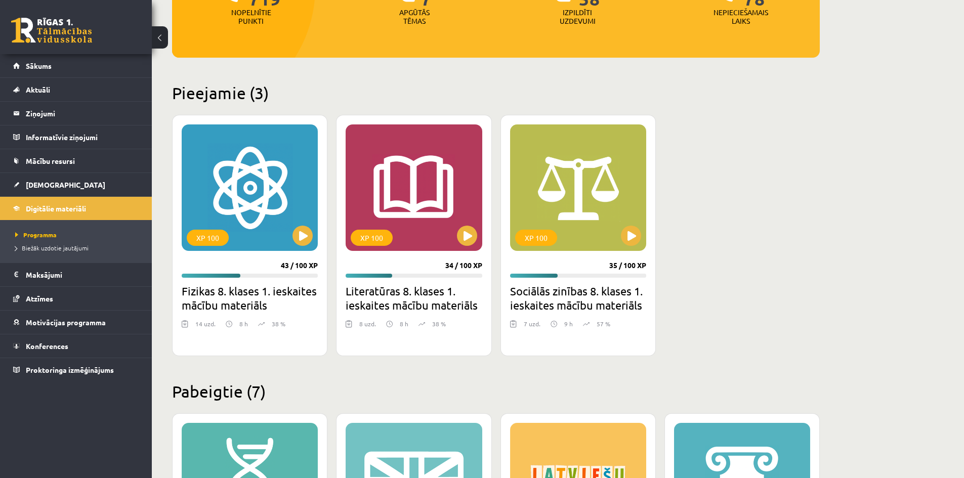
scroll to position [205, 0]
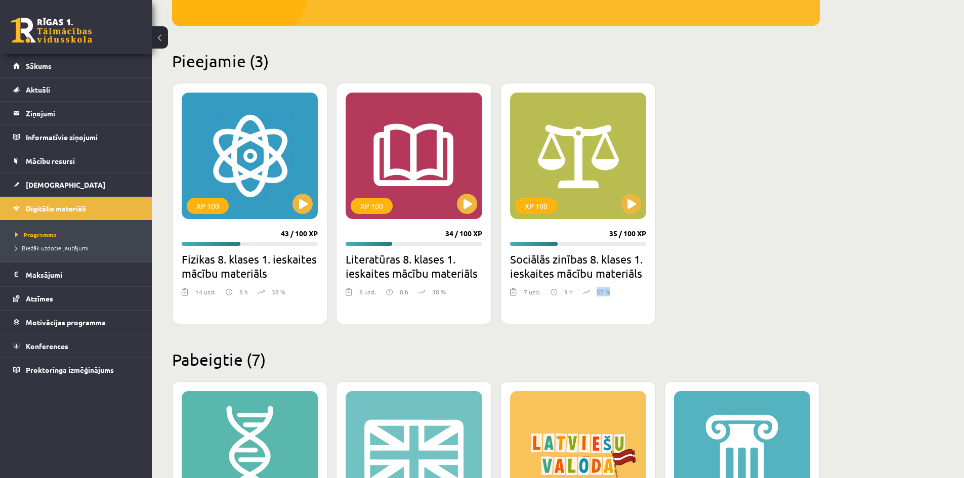
drag, startPoint x: 607, startPoint y: 293, endPoint x: 594, endPoint y: 296, distance: 13.5
click at [594, 296] on div "57 %" at bounding box center [596, 294] width 27 height 15
drag, startPoint x: 746, startPoint y: 252, endPoint x: 723, endPoint y: 250, distance: 23.3
click at [745, 252] on div "XP 100 43 / 100 XP Fizikas 8. klases 1. ieskaites mācību materiāls 14 uzd. 8 h …" at bounding box center [495, 203] width 647 height 241
click at [299, 211] on button at bounding box center [302, 204] width 20 height 20
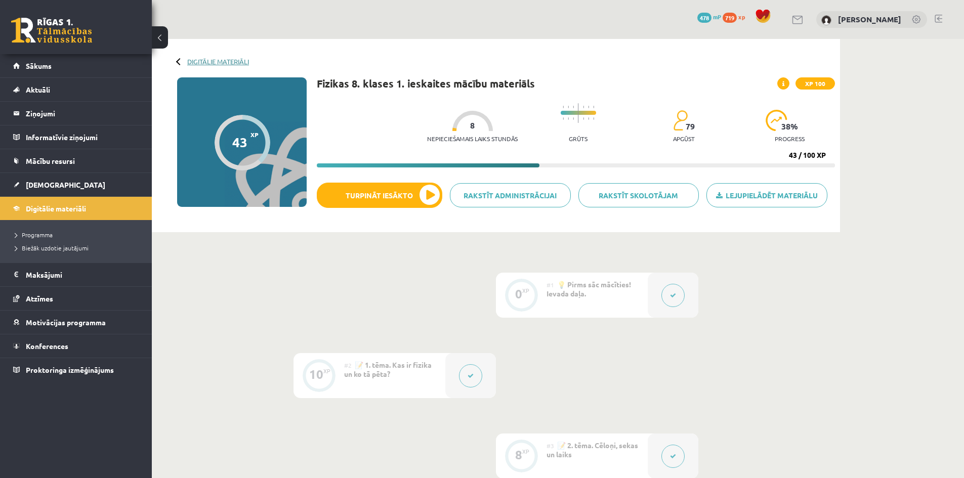
click at [224, 63] on link "Digitālie materiāli" at bounding box center [218, 62] width 62 height 8
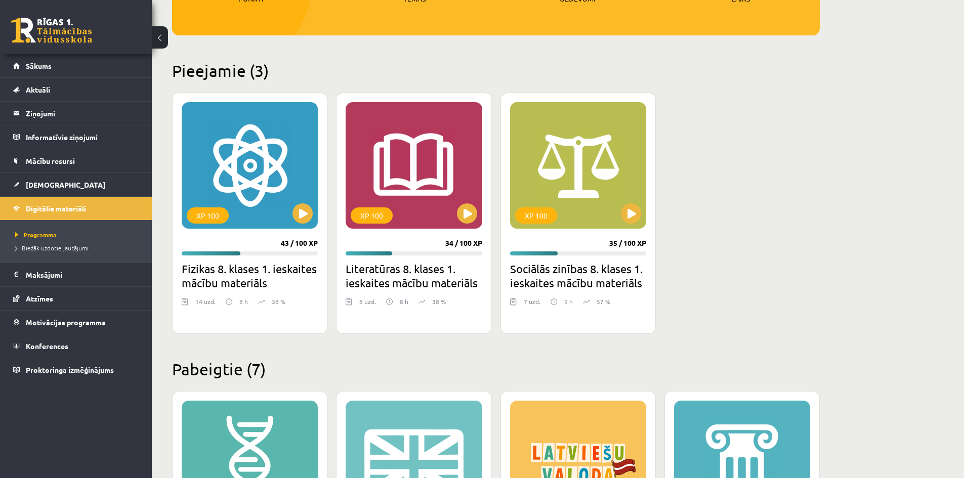
scroll to position [202, 0]
